Goal: Transaction & Acquisition: Download file/media

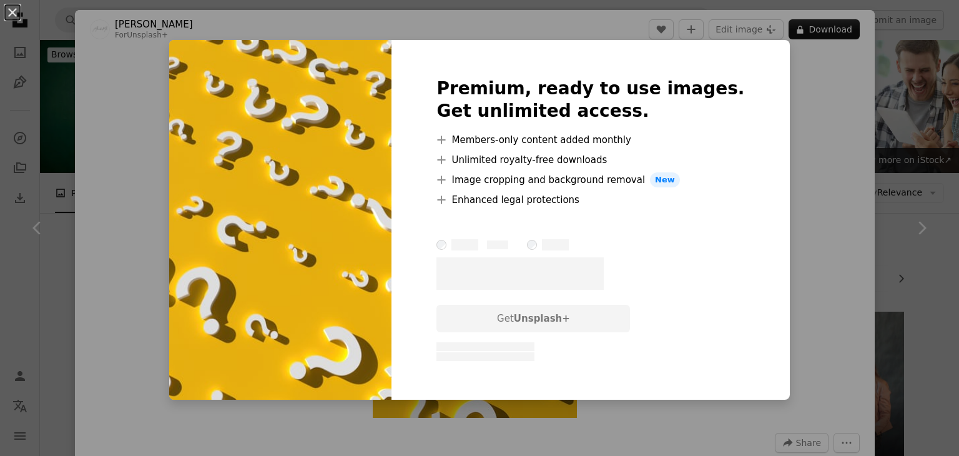
scroll to position [496, 0]
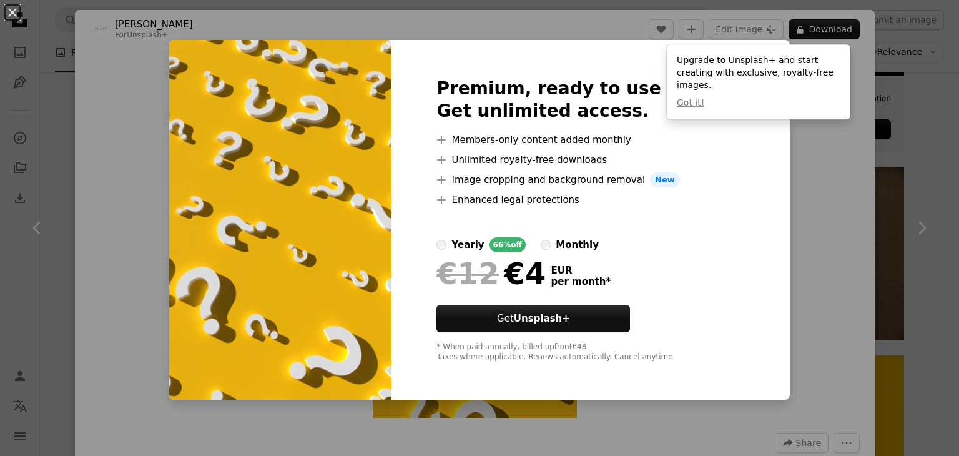
click at [794, 195] on div "An X shape Premium, ready to use images. Get unlimited access. A plus sign Memb…" at bounding box center [479, 228] width 959 height 456
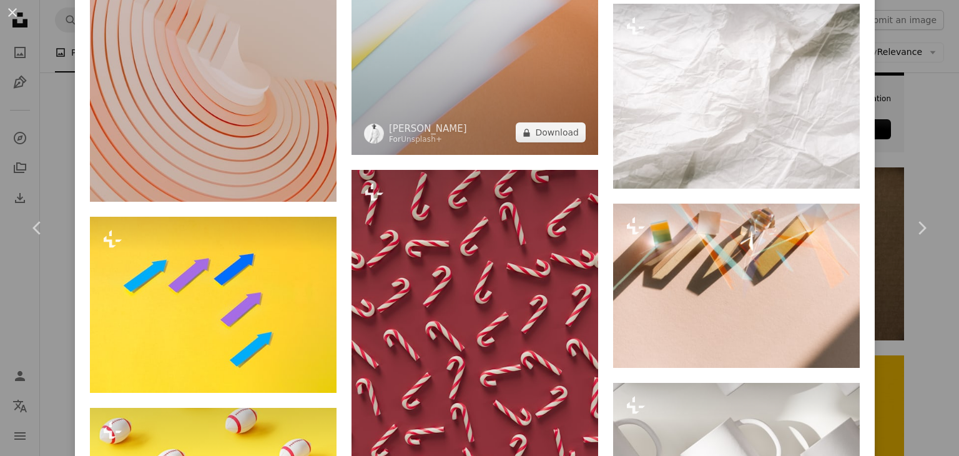
scroll to position [7038, 0]
